Goal: Transaction & Acquisition: Purchase product/service

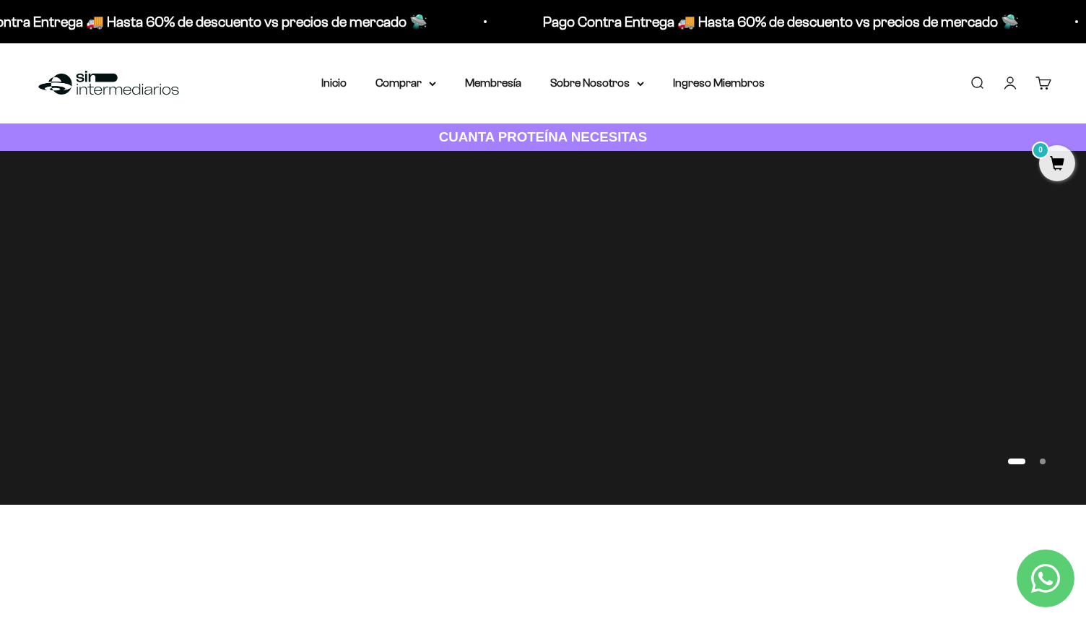
click at [1003, 75] on link "Iniciar sesión" at bounding box center [1011, 83] width 16 height 16
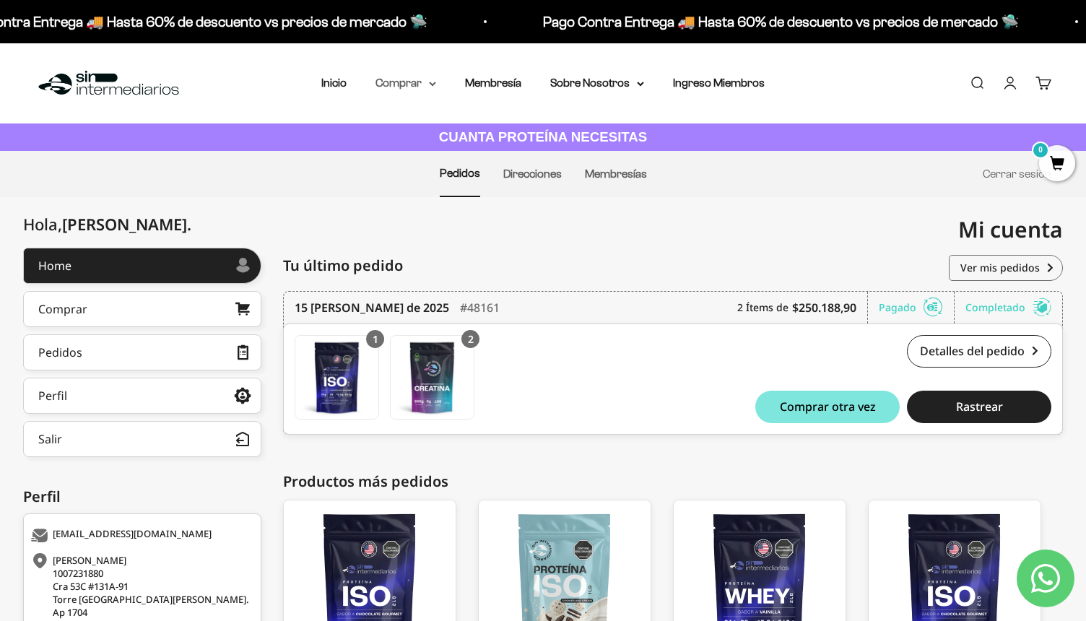
click at [418, 80] on summary "Comprar" at bounding box center [406, 83] width 61 height 19
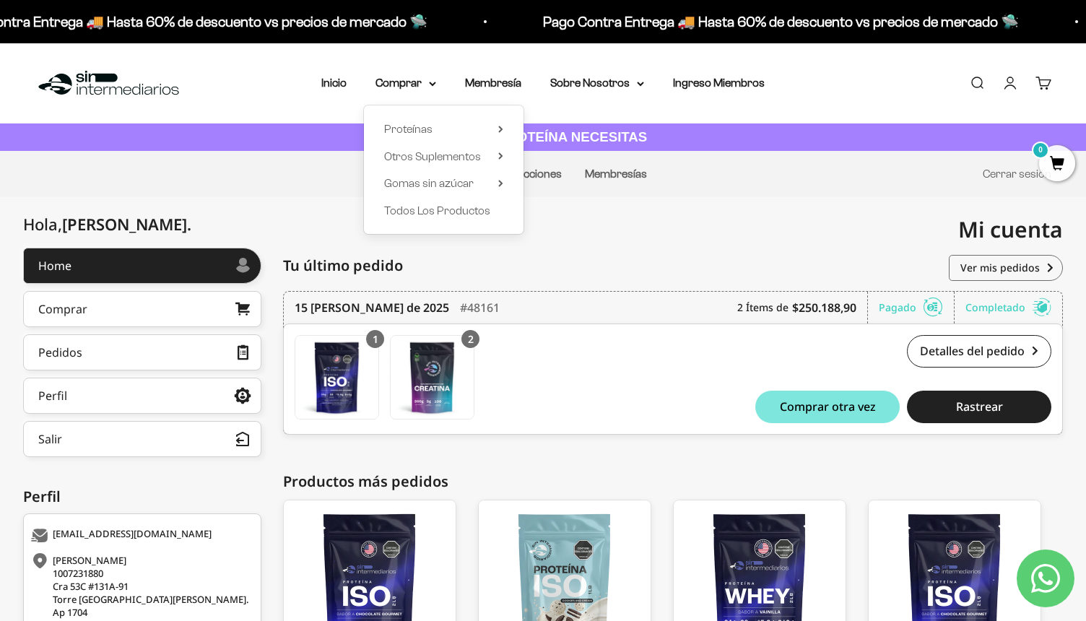
click at [505, 155] on div "Proteínas Ver Todos Whey Iso Vegan" at bounding box center [444, 169] width 160 height 129
click at [494, 157] on summary "Otros Suplementos" at bounding box center [443, 156] width 119 height 19
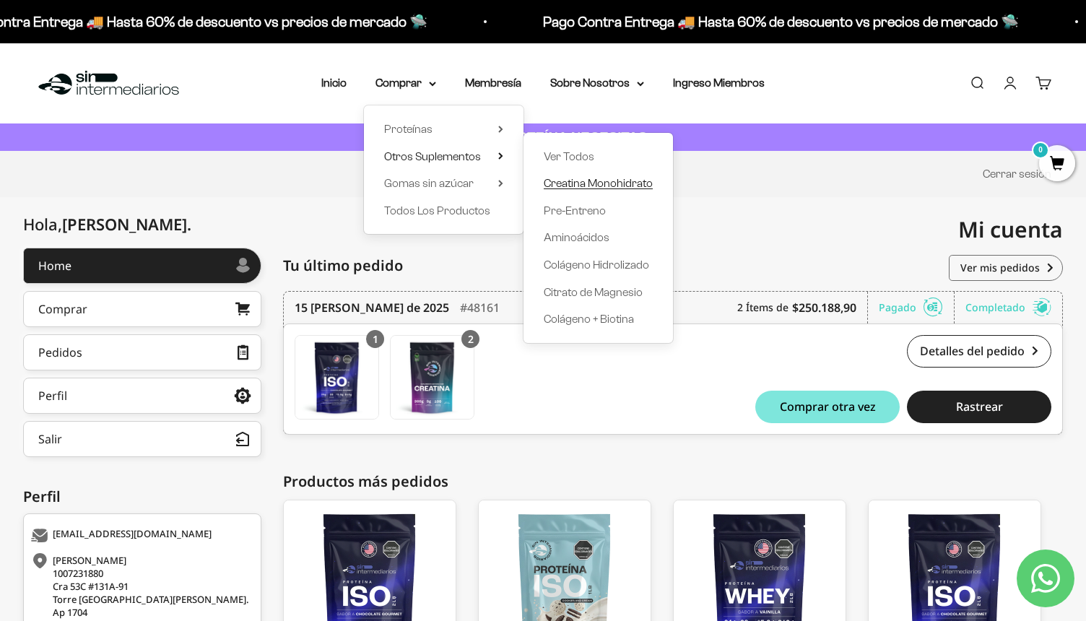
click at [589, 185] on span "Creatina Monohidrato" at bounding box center [598, 183] width 109 height 12
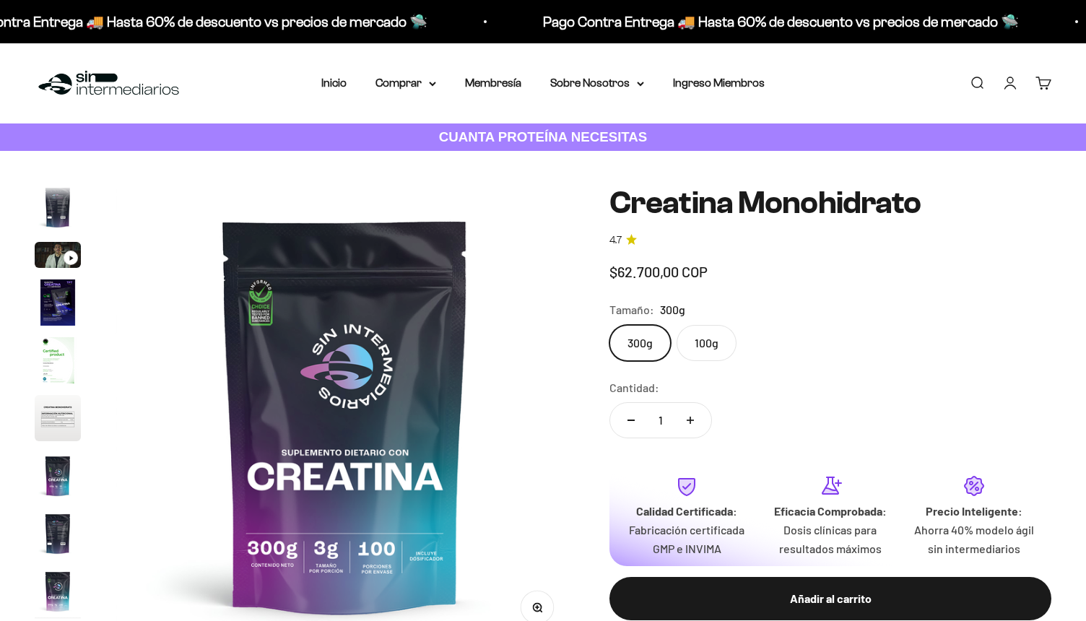
scroll to position [0, 3814]
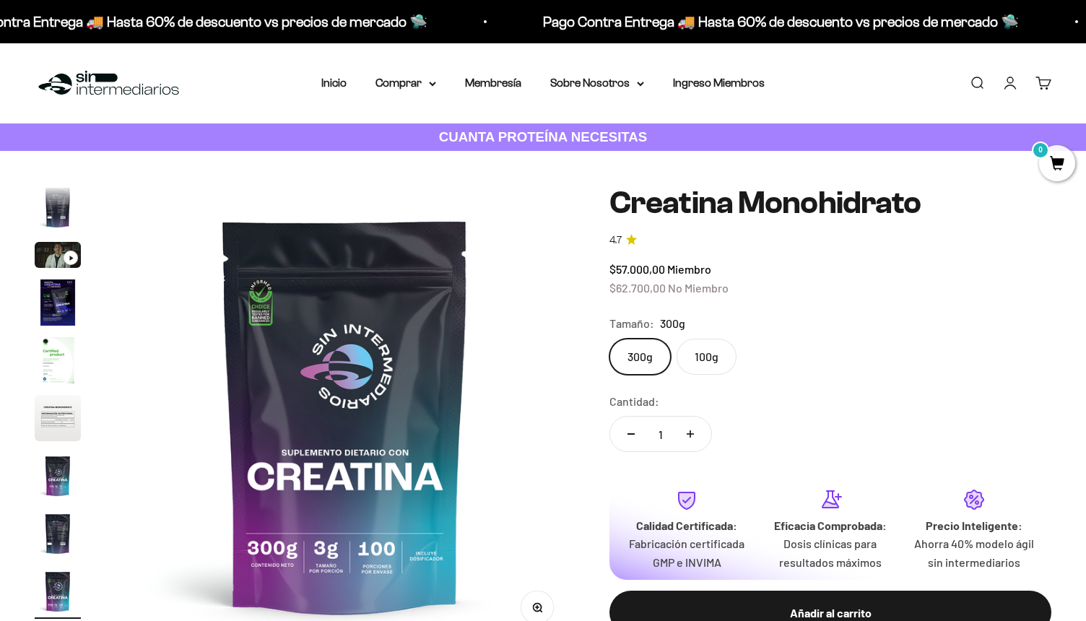
click at [685, 436] on button "Aumentar cantidad" at bounding box center [691, 434] width 42 height 35
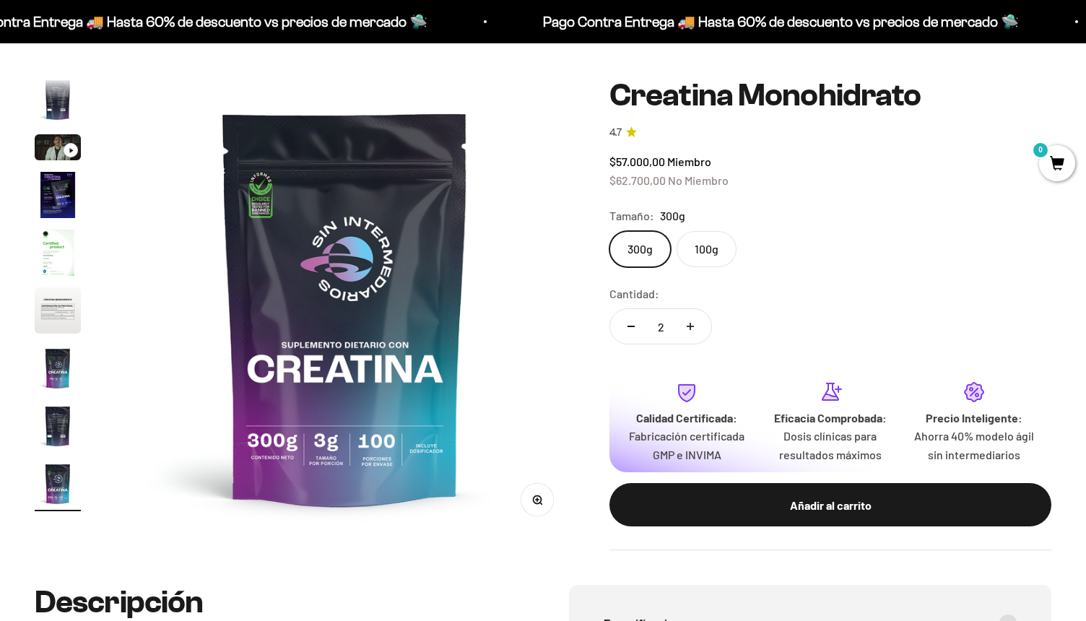
scroll to position [127, 0]
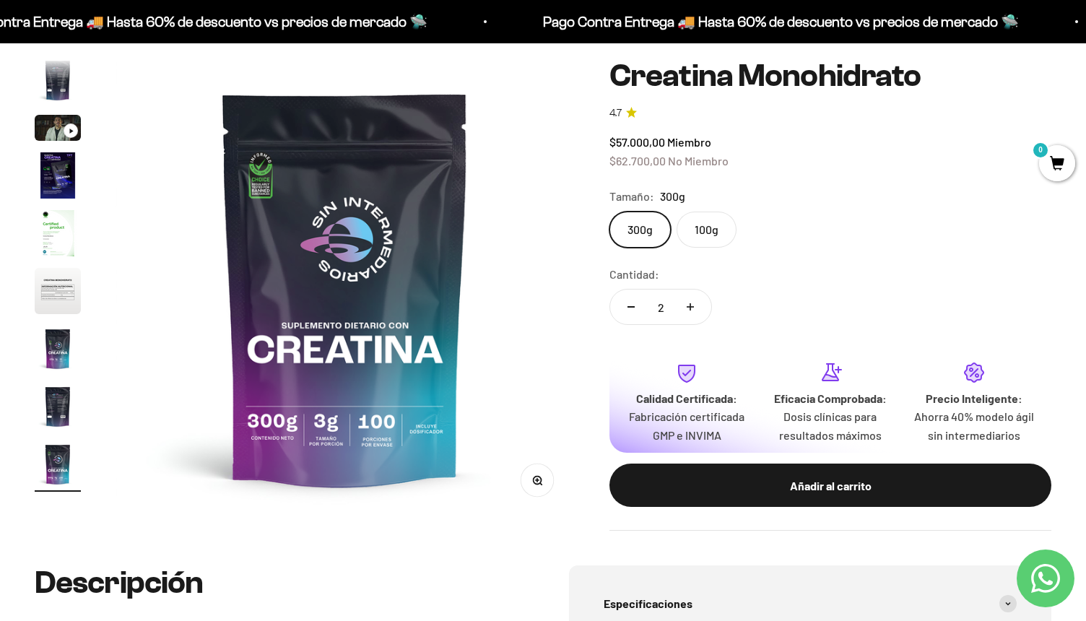
click at [690, 314] on button "Aumentar cantidad" at bounding box center [691, 307] width 42 height 35
type input "3"
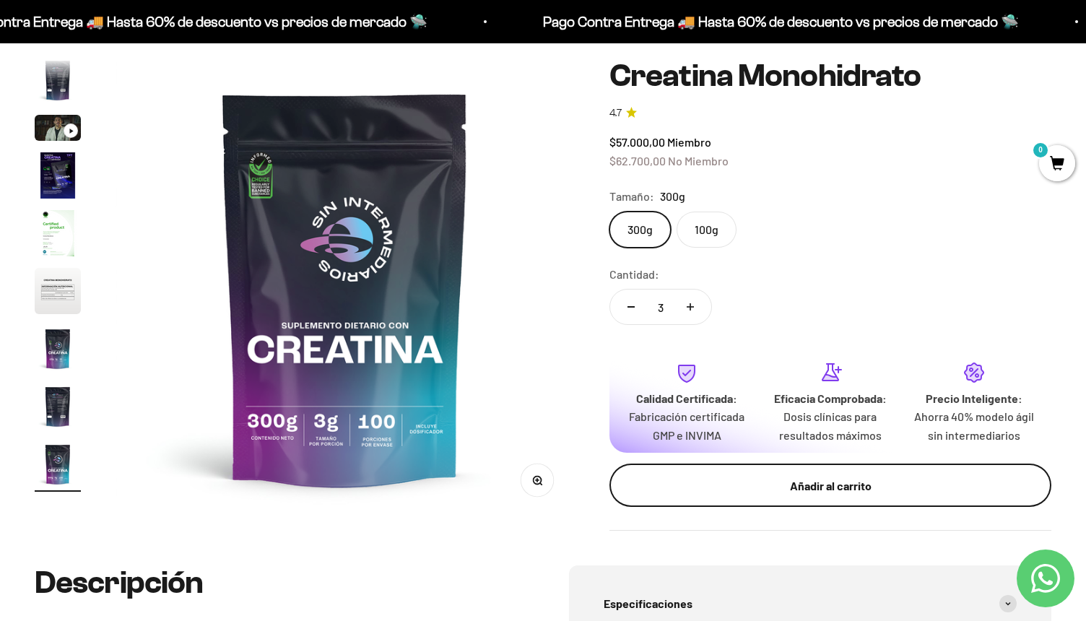
click at [824, 502] on button "Añadir al carrito" at bounding box center [831, 485] width 442 height 43
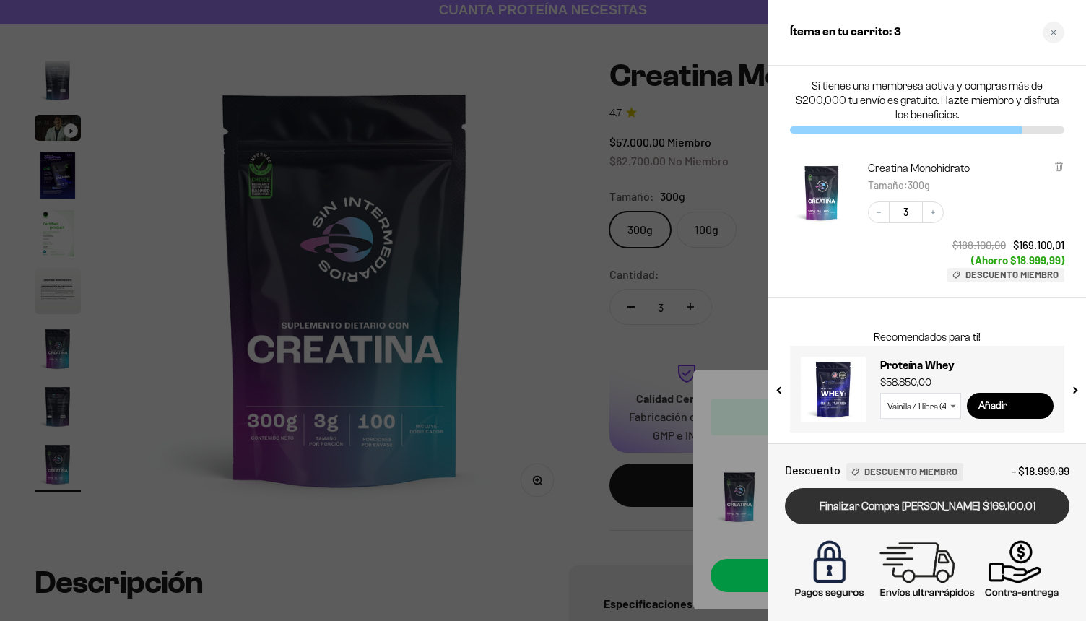
click at [839, 507] on link "Finalizar Compra Segura $169.100,01" at bounding box center [927, 506] width 285 height 37
